Goal: Complete application form

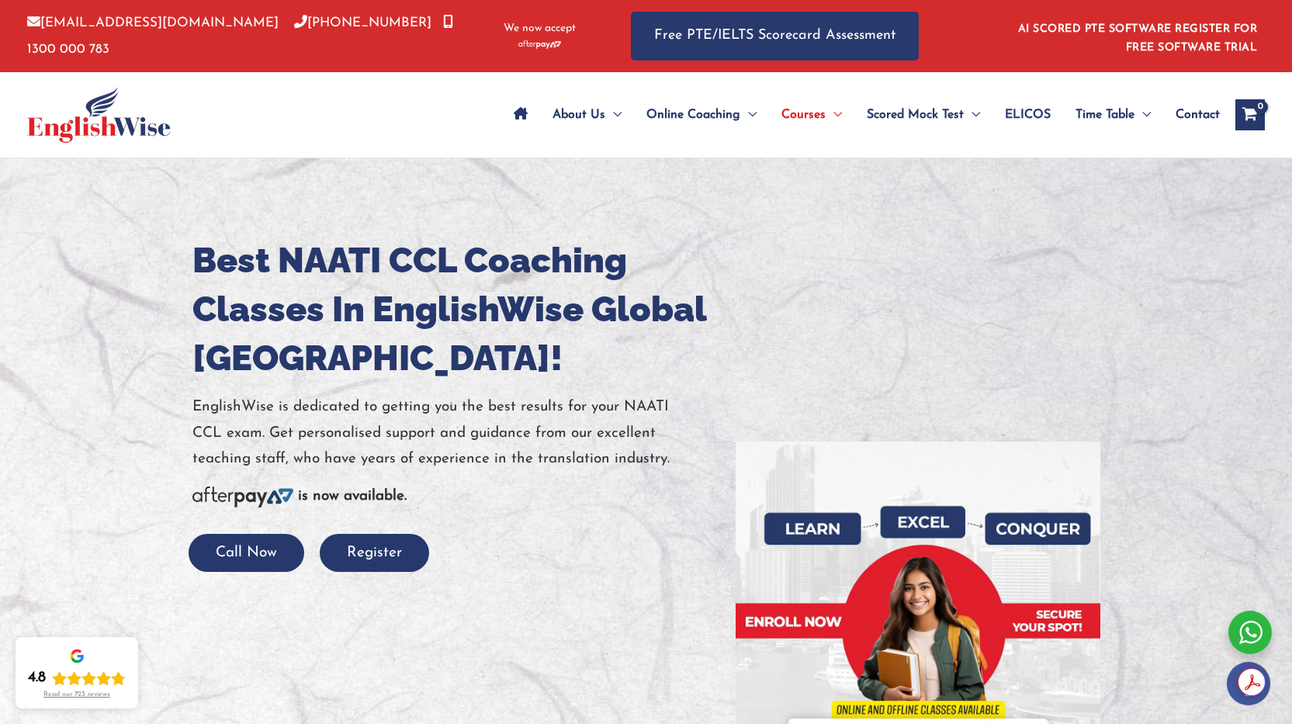
click at [1192, 112] on span "Contact" at bounding box center [1197, 115] width 44 height 54
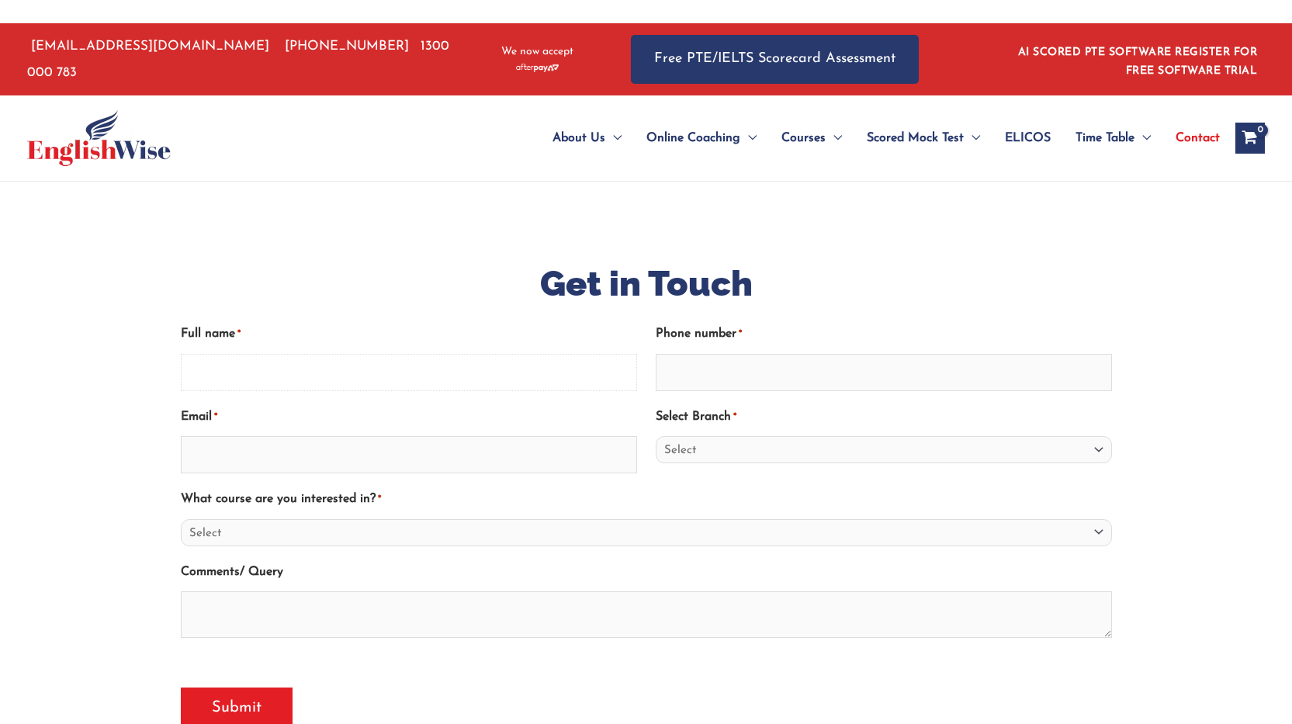
click at [412, 355] on input "Full name *" at bounding box center [409, 372] width 456 height 37
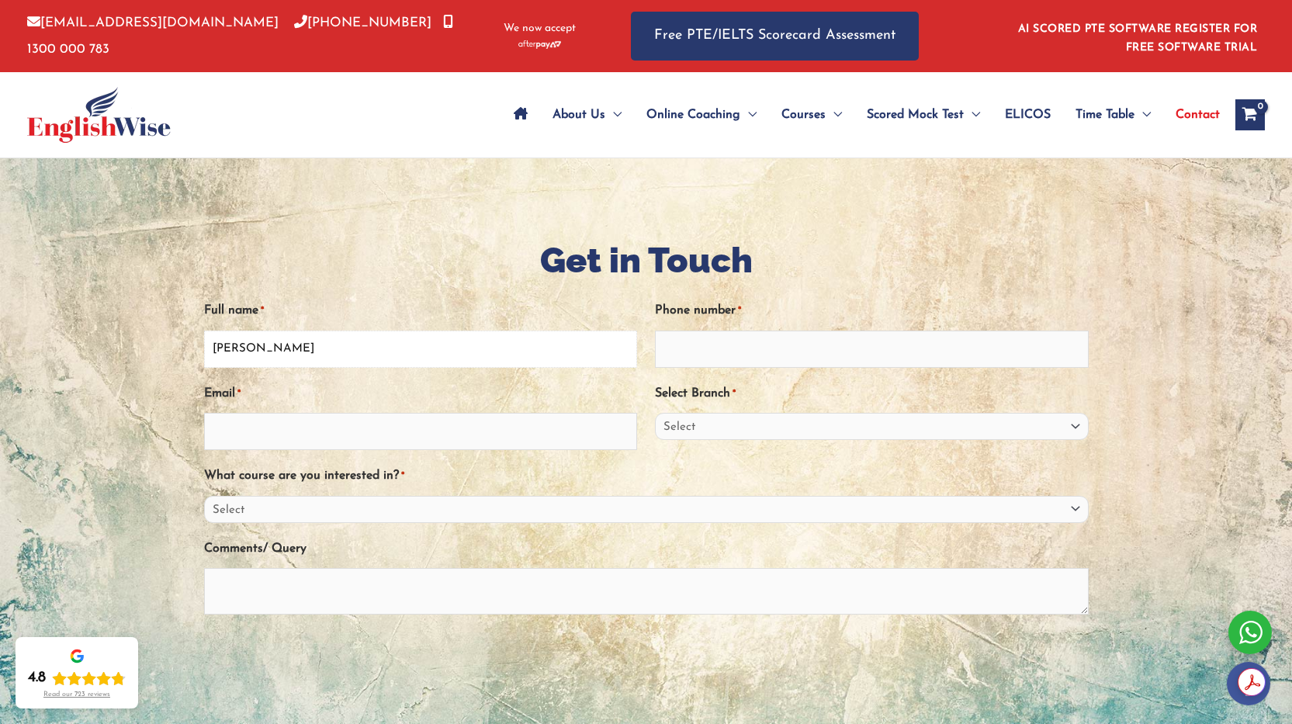
type input "Ghizela Perlman"
click at [370, 428] on input "Email *" at bounding box center [421, 431] width 434 height 37
type input "gfperlman@gmail.com"
click at [708, 420] on select "Select Sydney City Center Sydney Parramatta EnglishWise Global Brisbane Gold Co…" at bounding box center [872, 426] width 434 height 27
select select "Outside Australia"
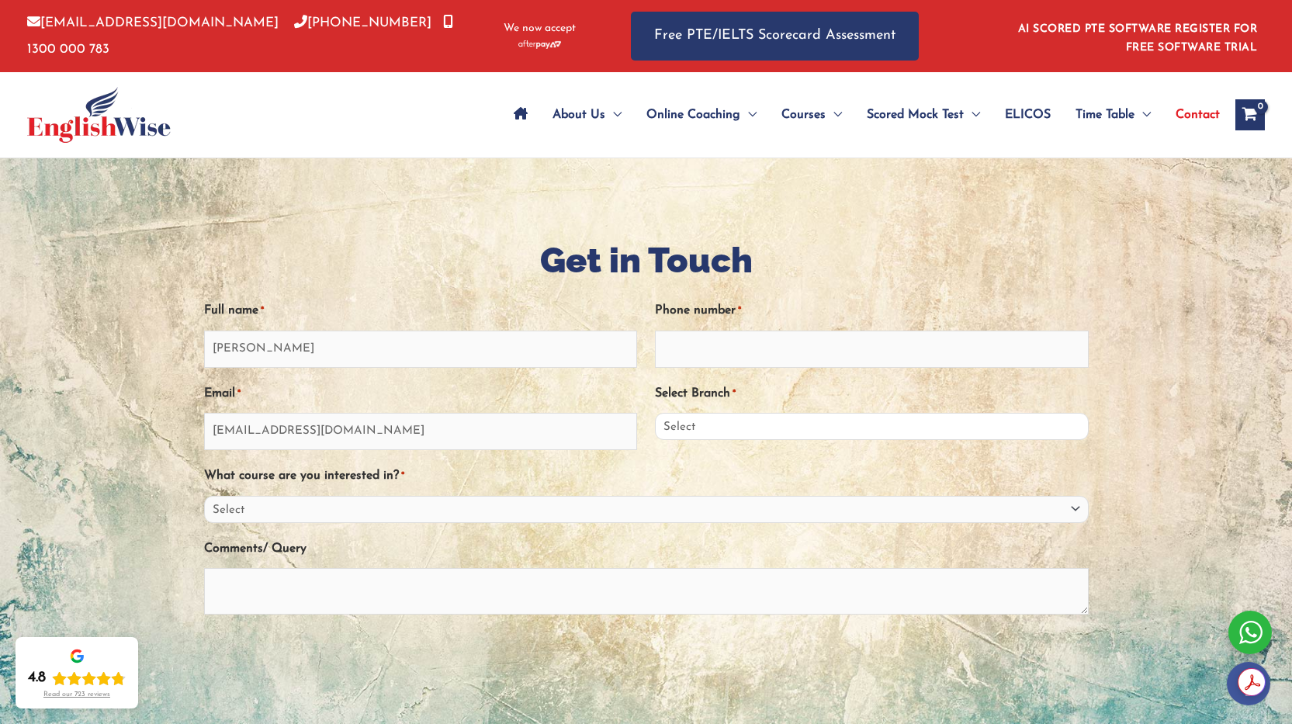
click at [655, 413] on select "Select Sydney City Center Sydney Parramatta EnglishWise Global Brisbane Gold Co…" at bounding box center [872, 426] width 434 height 27
click at [698, 351] on input "Phone number *" at bounding box center [872, 349] width 434 height 37
type input "9720503045025"
click at [299, 514] on select "Select PTE NAATI IELTS OET General English" at bounding box center [646, 509] width 884 height 27
select select "NAATI"
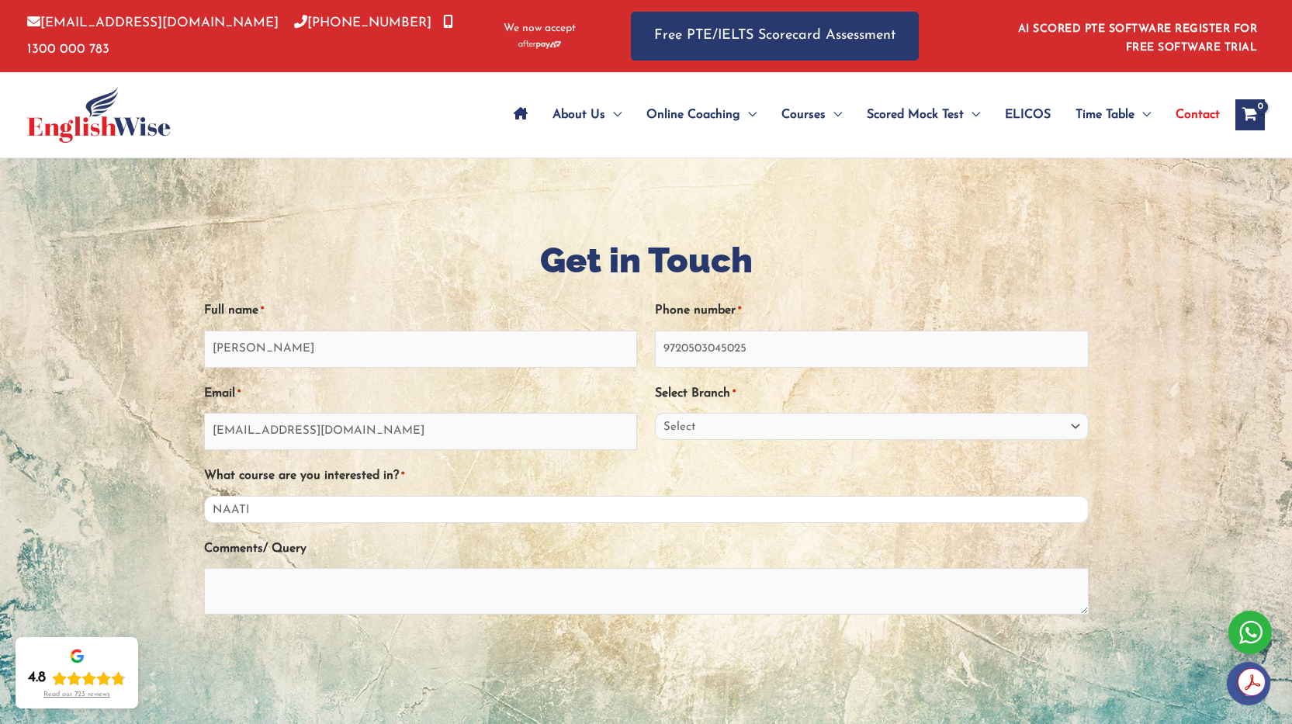
click at [204, 496] on select "Select PTE NAATI IELTS OET General English" at bounding box center [646, 509] width 884 height 27
click at [269, 584] on textarea "Comments/ Query" at bounding box center [646, 591] width 884 height 47
type textarea "h"
type textarea "Hi, I am interested in studying for naati ccl. Portuguese - English."
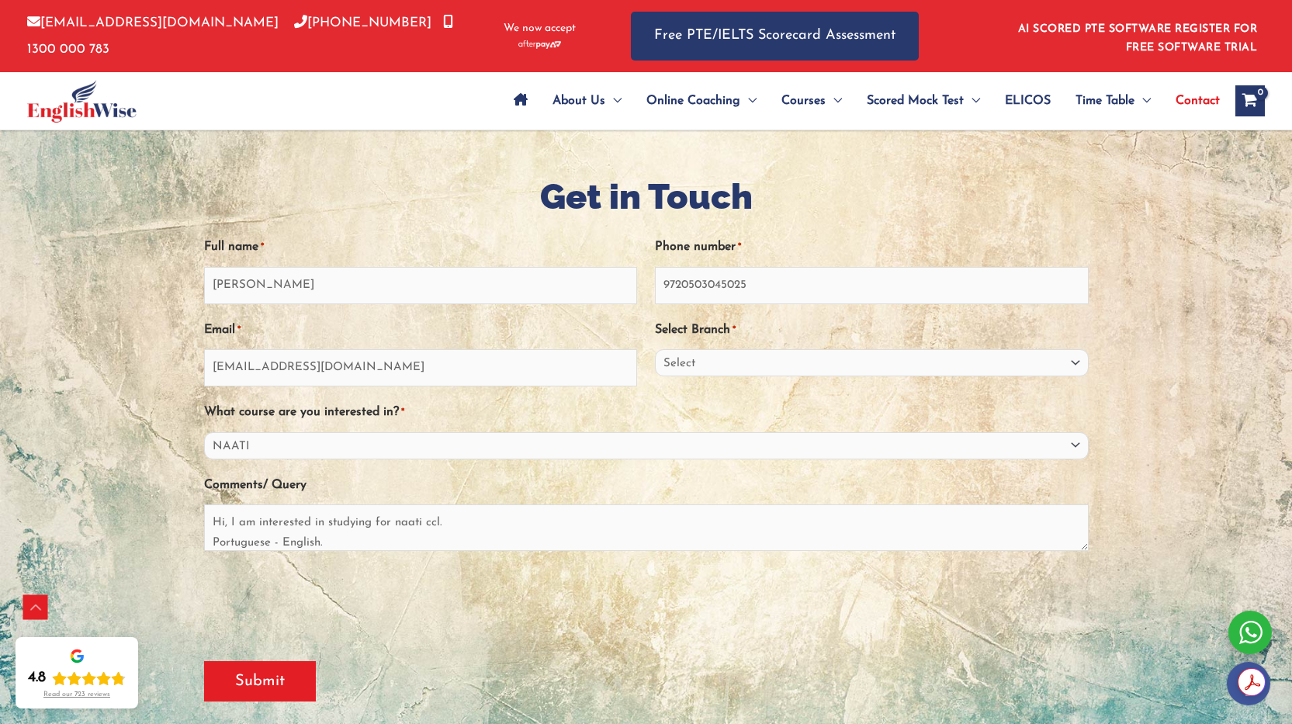
scroll to position [310, 0]
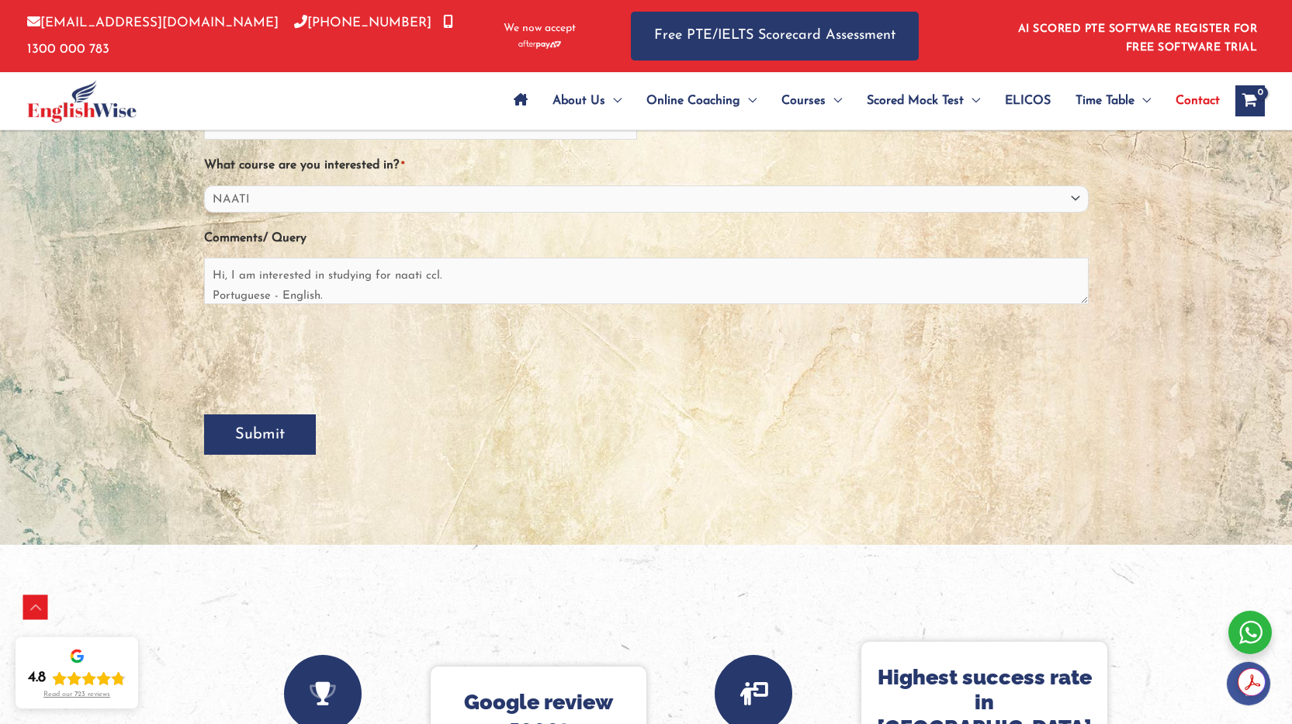
click at [280, 439] on input "Submit" at bounding box center [260, 434] width 112 height 40
